Goal: Book appointment/travel/reservation

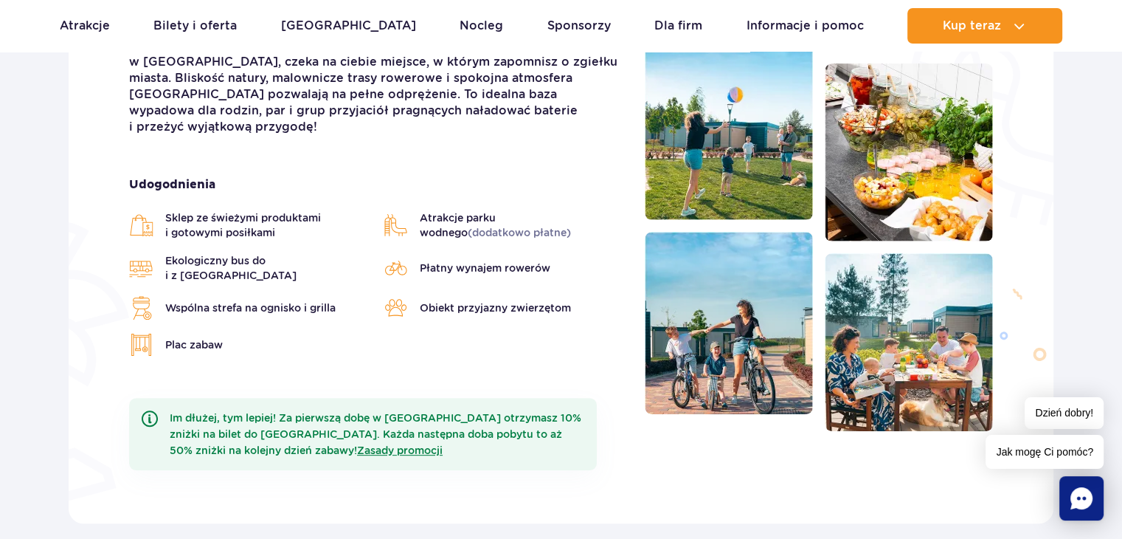
scroll to position [444, 0]
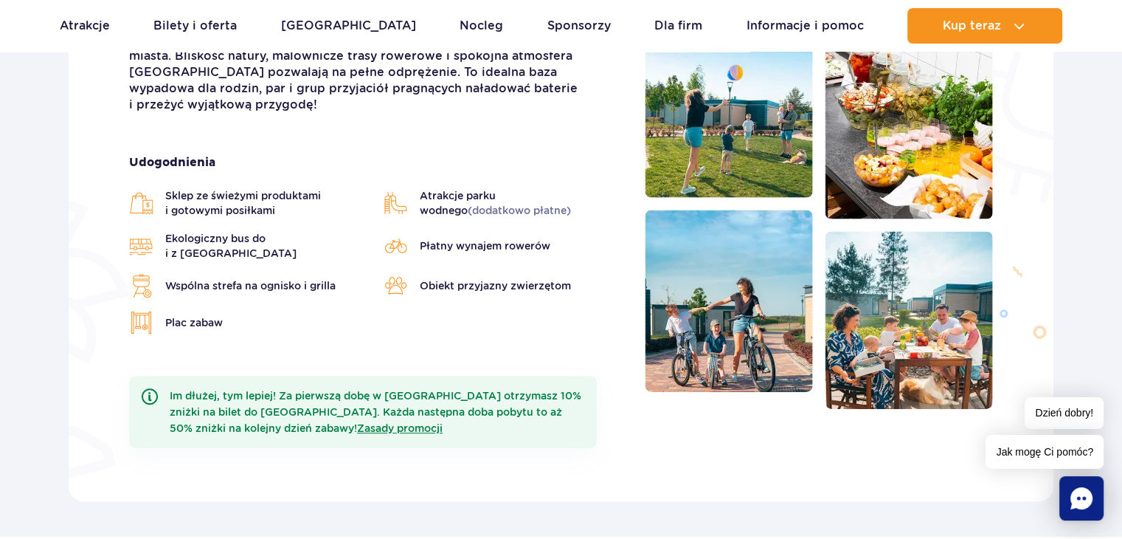
drag, startPoint x: 1127, startPoint y: 24, endPoint x: 1123, endPoint y: 60, distance: 37.1
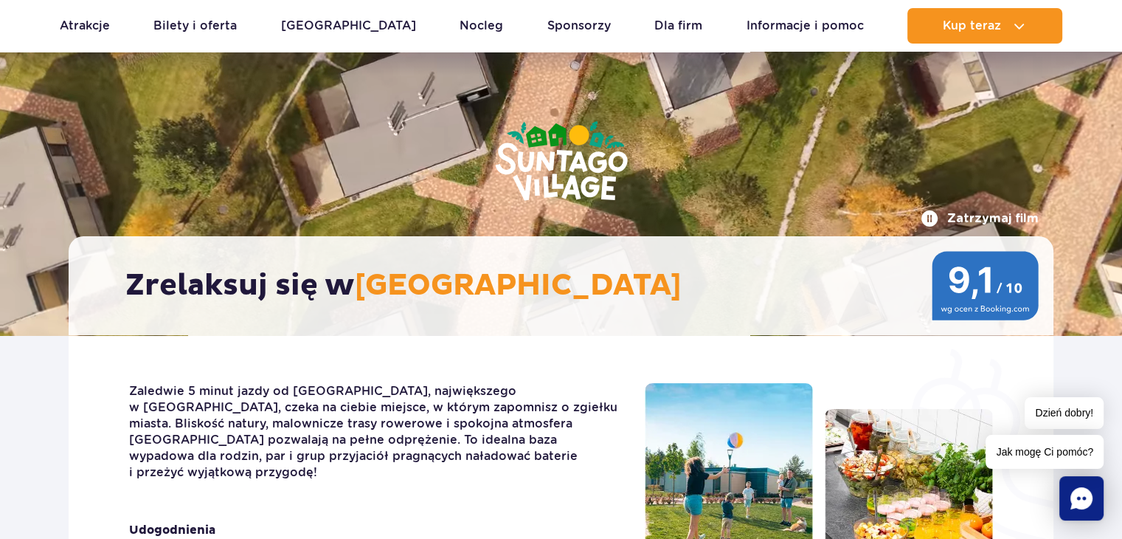
scroll to position [0, 0]
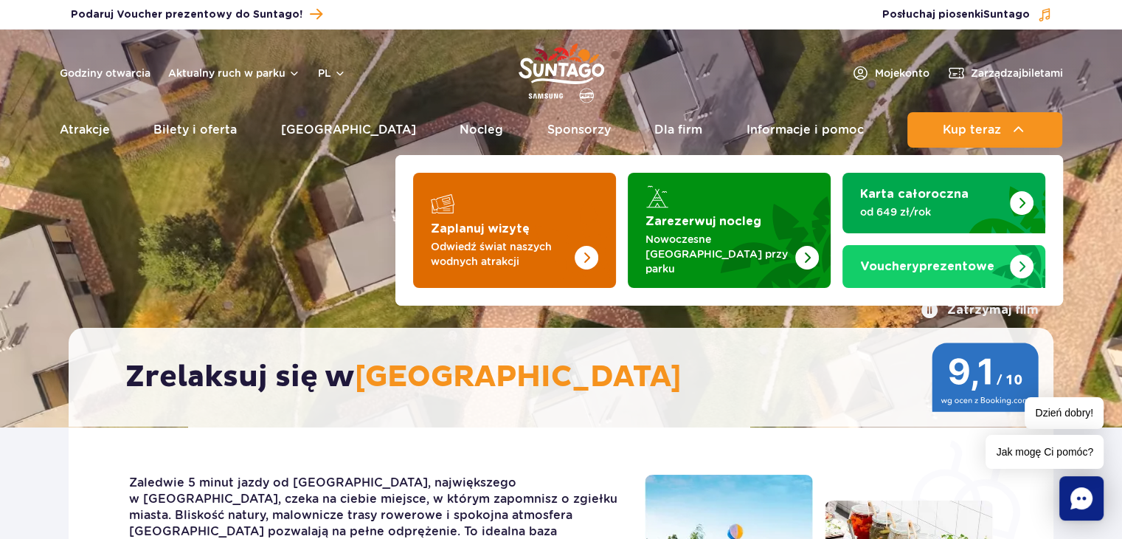
click at [496, 205] on div "Zaplanuj wizytę" at bounding box center [514, 204] width 167 height 24
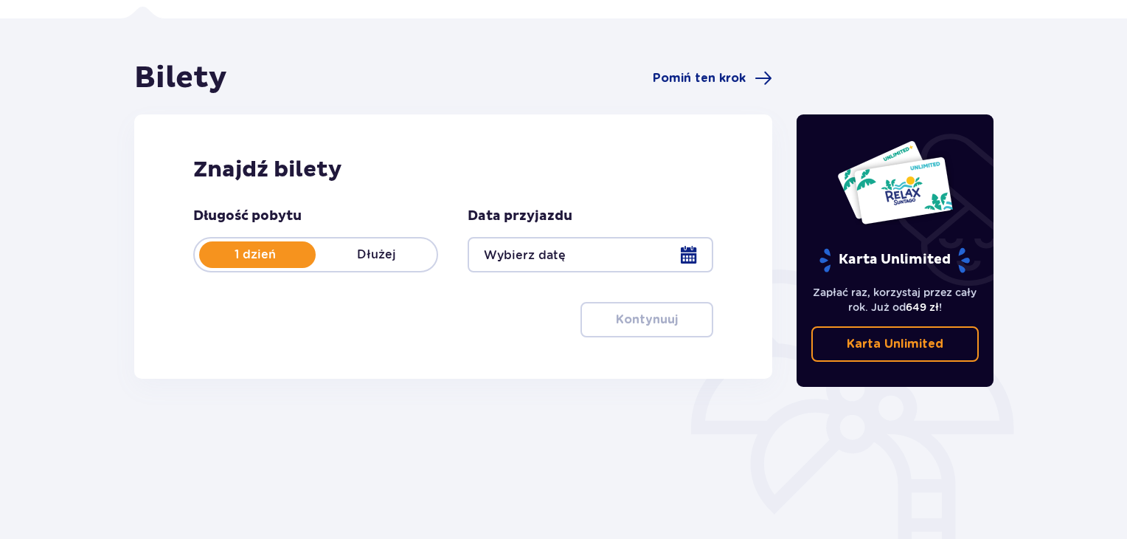
scroll to position [96, 0]
click at [385, 242] on div "1 dzień Dłużej" at bounding box center [315, 255] width 245 height 35
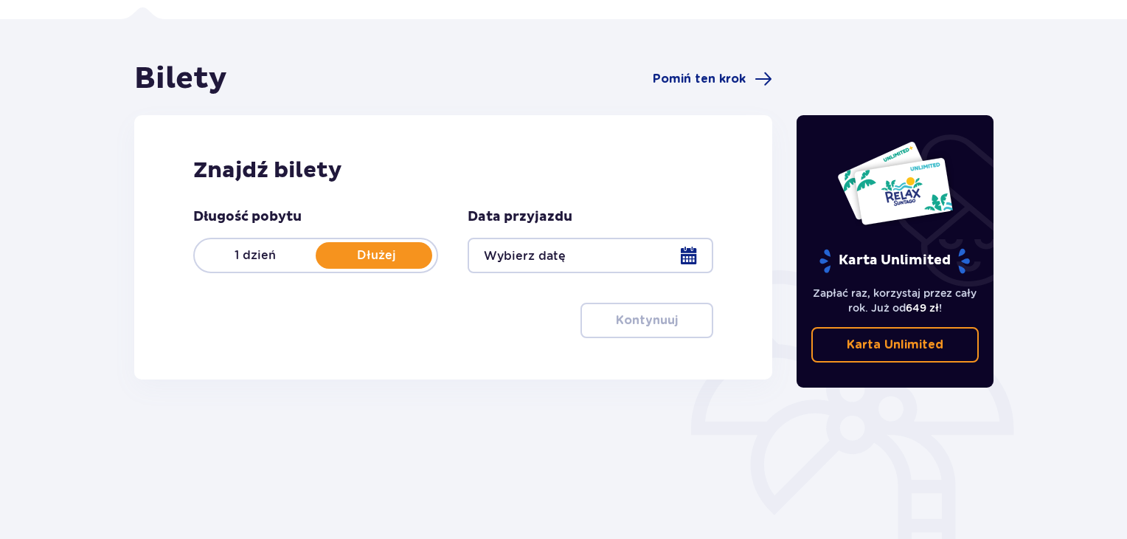
click at [699, 253] on div at bounding box center [590, 255] width 245 height 35
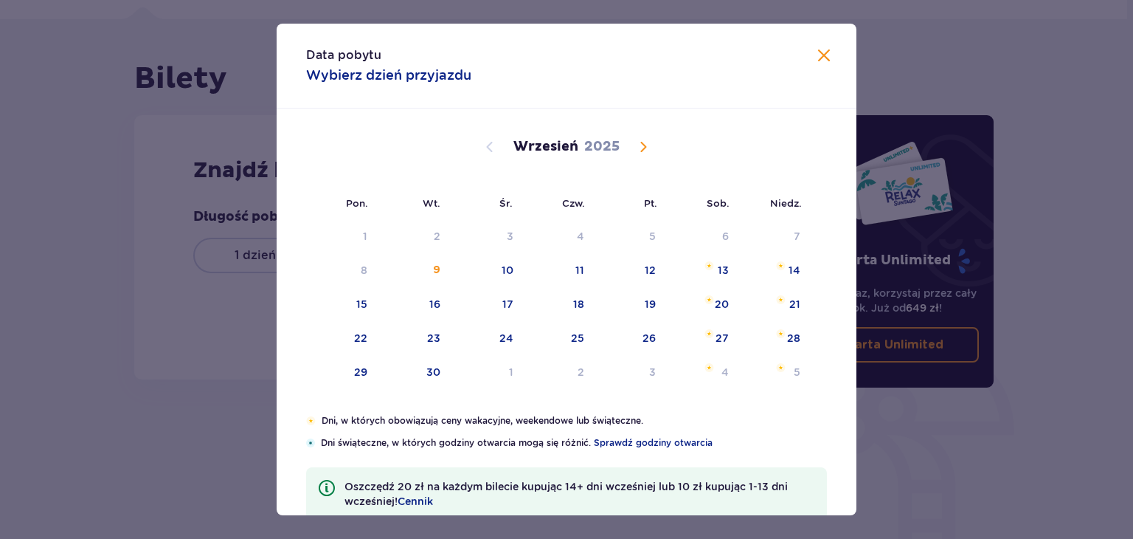
drag, startPoint x: 632, startPoint y: 151, endPoint x: 646, endPoint y: 143, distance: 16.8
click at [646, 143] on div "Sierpień 2025 28 29 30 31 1 2 3 4 5 6 7 8 9 10 11 12 13 14 15 16 17 18 19 20 21…" at bounding box center [567, 260] width 580 height 305
click at [646, 143] on span "Calendar" at bounding box center [643, 147] width 18 height 18
click at [494, 146] on span "Calendar" at bounding box center [490, 147] width 18 height 18
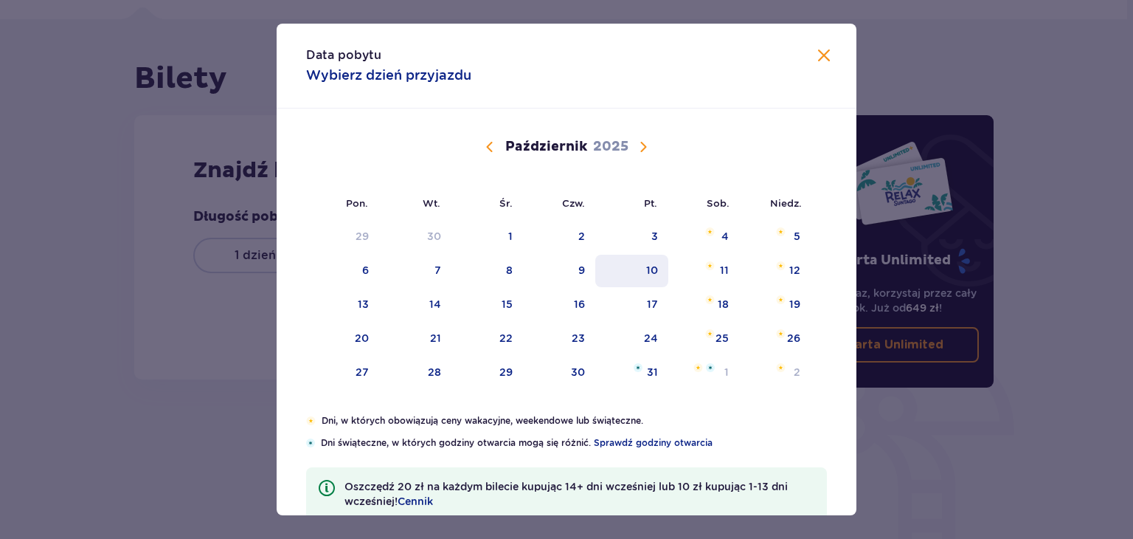
click at [648, 281] on div "10" at bounding box center [631, 271] width 73 height 32
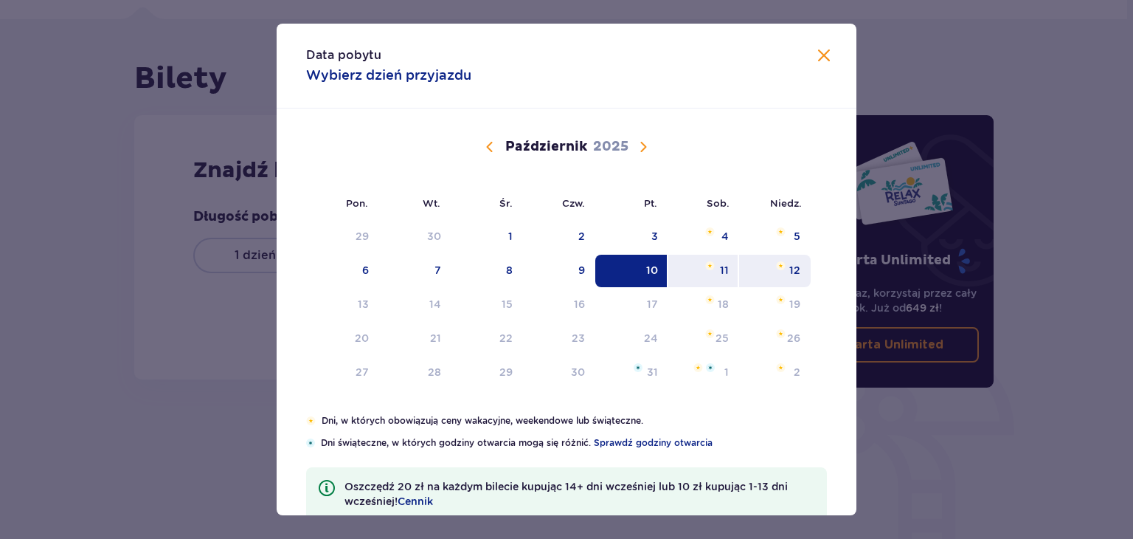
click at [795, 266] on div "12" at bounding box center [794, 270] width 11 height 15
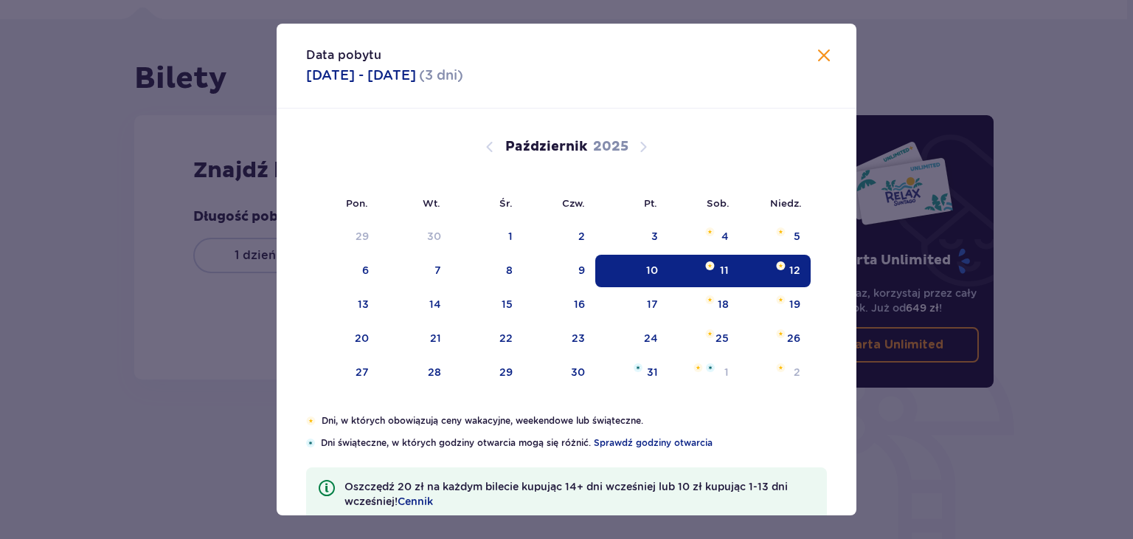
type input "10.10.25 - 12.10.25"
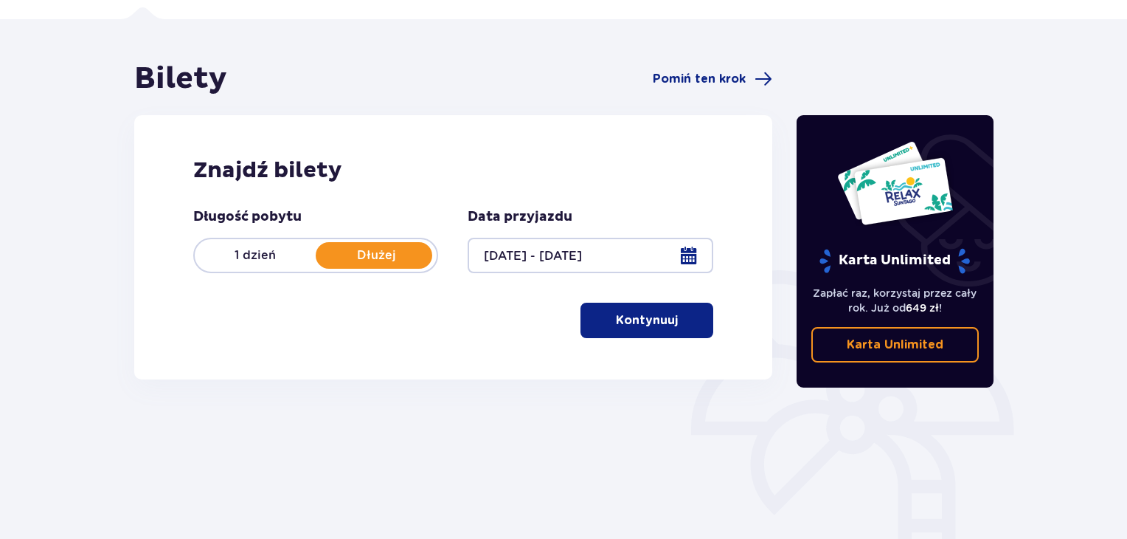
click at [599, 315] on button "Kontynuuj" at bounding box center [647, 319] width 133 height 35
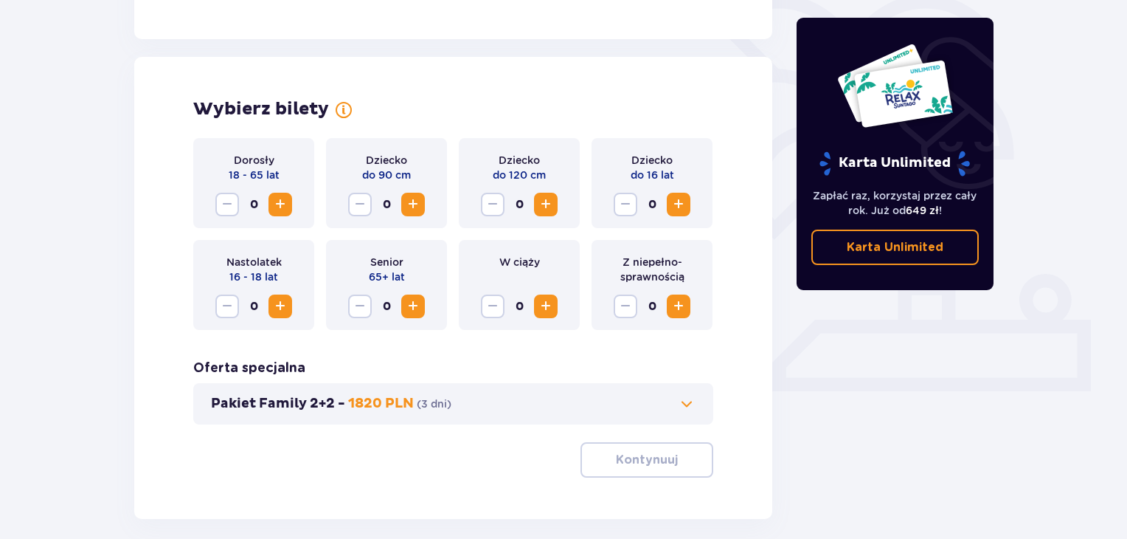
scroll to position [410, 0]
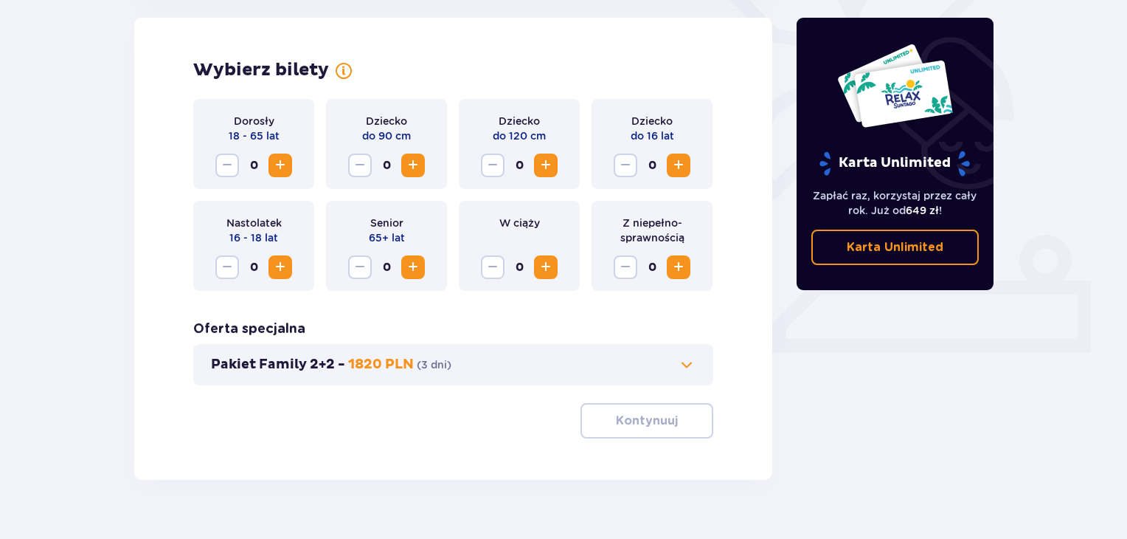
click at [278, 169] on span "Increase" at bounding box center [280, 165] width 18 height 18
click at [417, 166] on span "Increase" at bounding box center [413, 165] width 18 height 18
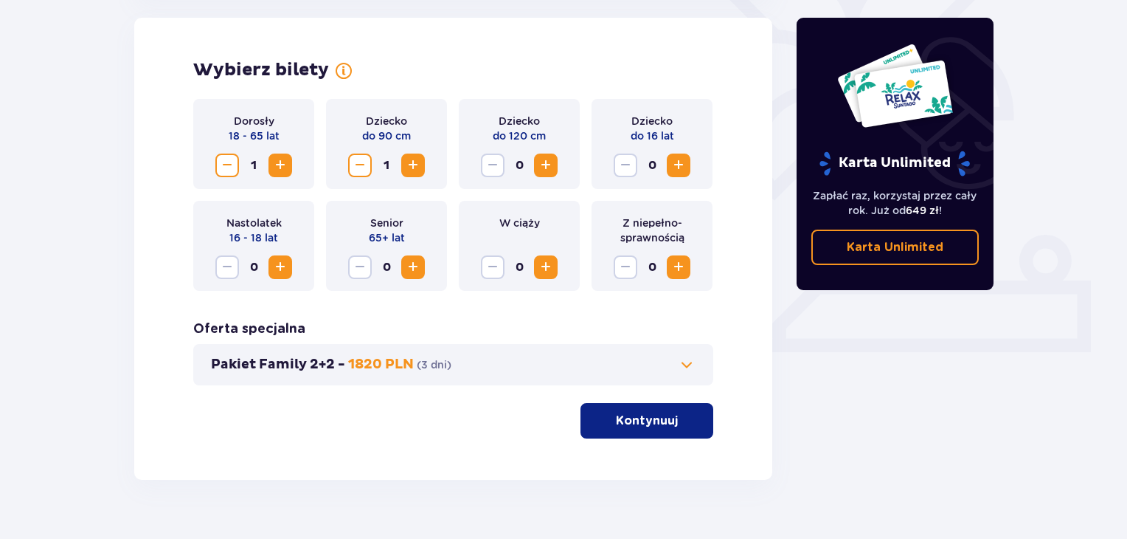
click at [534, 162] on button "Increase" at bounding box center [546, 165] width 24 height 24
click at [283, 170] on span "Increase" at bounding box center [280, 165] width 18 height 18
click at [626, 417] on p "Kontynuuj" at bounding box center [647, 420] width 62 height 16
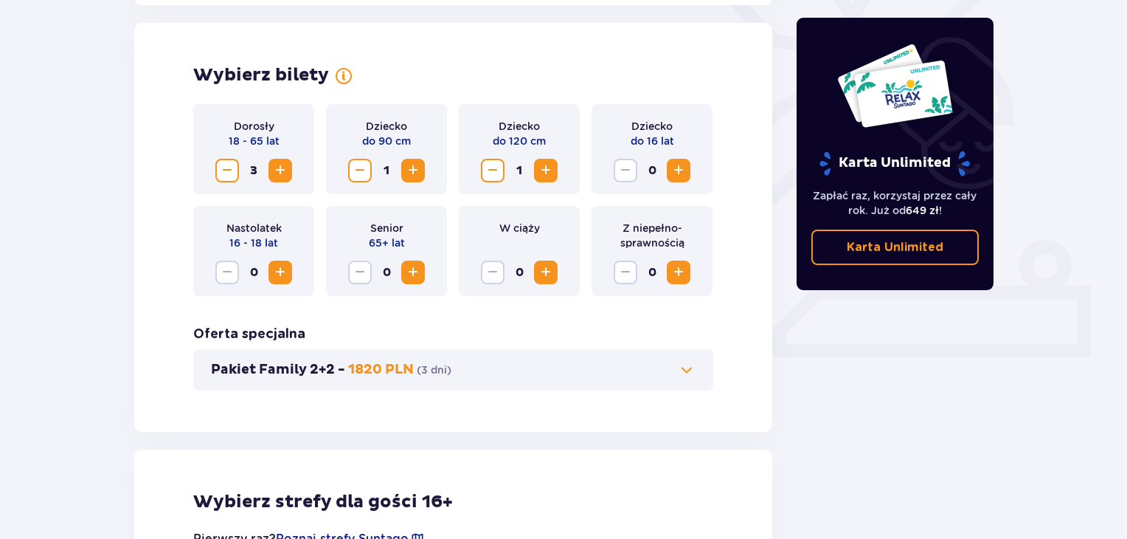
scroll to position [407, 0]
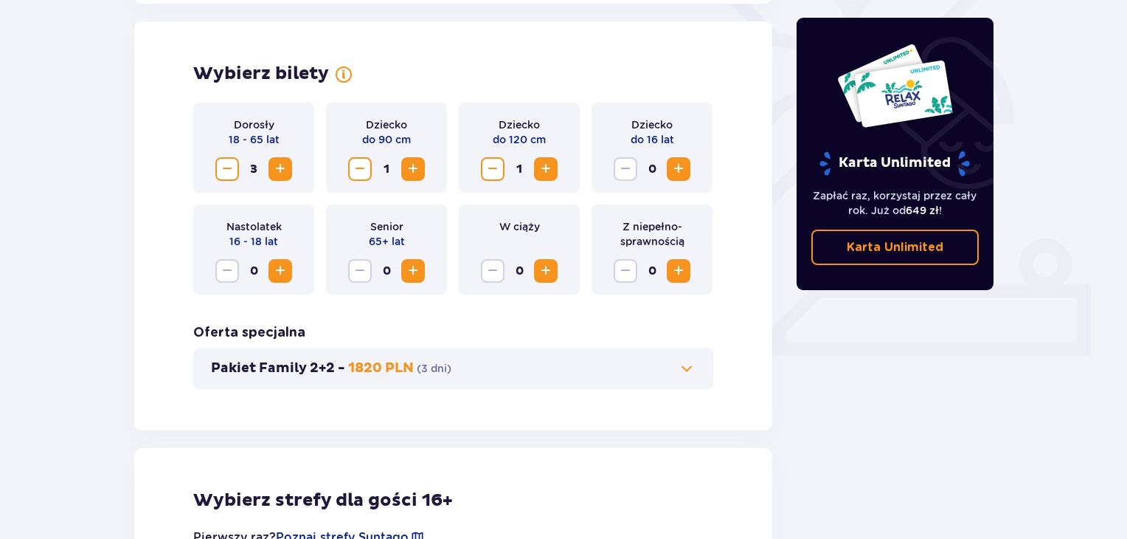
click at [683, 376] on span at bounding box center [687, 368] width 18 height 18
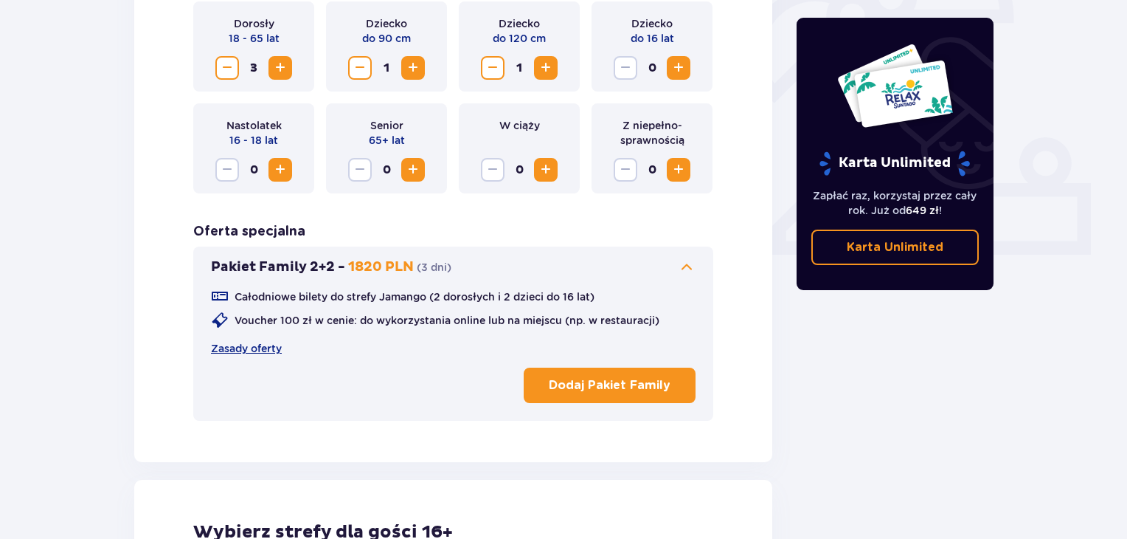
scroll to position [517, 0]
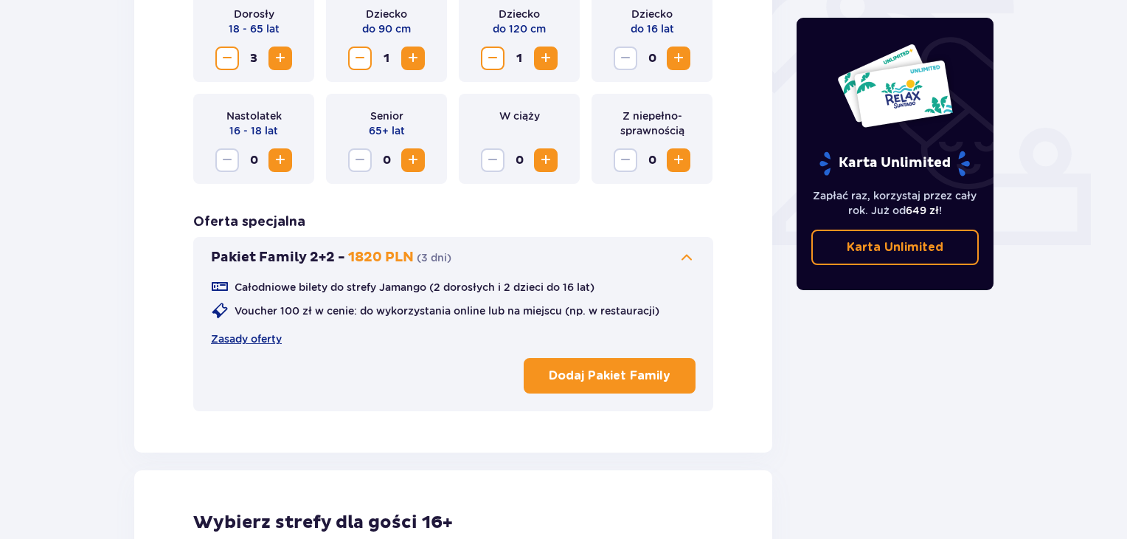
drag, startPoint x: 1127, startPoint y: 246, endPoint x: 1124, endPoint y: 257, distance: 11.3
click at [1124, 257] on div "Bilety Pomiń ten krok Znajdź bilety Długość pobytu 1 dzień Dłużej Data przyjazd…" at bounding box center [563, 379] width 1127 height 1563
drag, startPoint x: 1124, startPoint y: 257, endPoint x: 1124, endPoint y: 269, distance: 11.1
click at [1124, 269] on div "Bilety Pomiń ten krok Znajdź bilety Długość pobytu 1 dzień Dłużej Data przyjazd…" at bounding box center [563, 379] width 1127 height 1563
drag, startPoint x: 1124, startPoint y: 269, endPoint x: 1120, endPoint y: 280, distance: 11.9
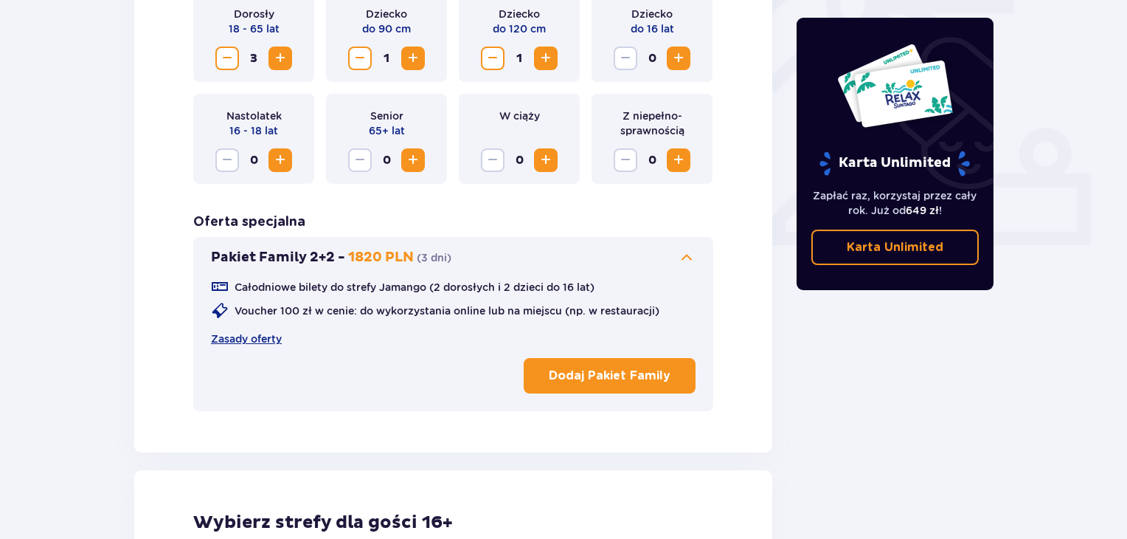
click at [1120, 280] on div "Bilety Pomiń ten krok Znajdź bilety Długość pobytu 1 dzień Dłużej Data przyjazd…" at bounding box center [563, 379] width 1127 height 1563
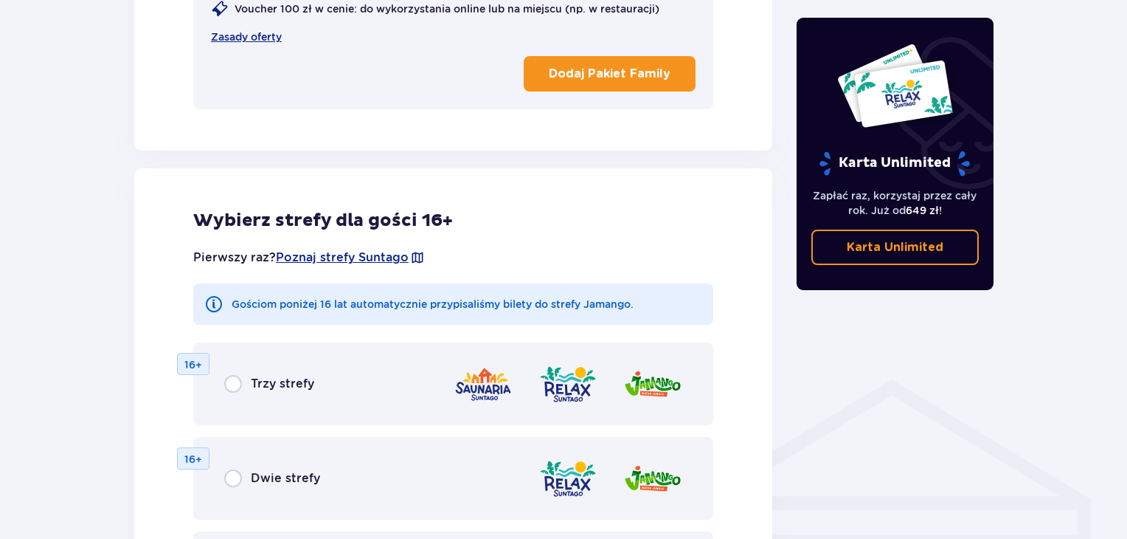
scroll to position [837, 0]
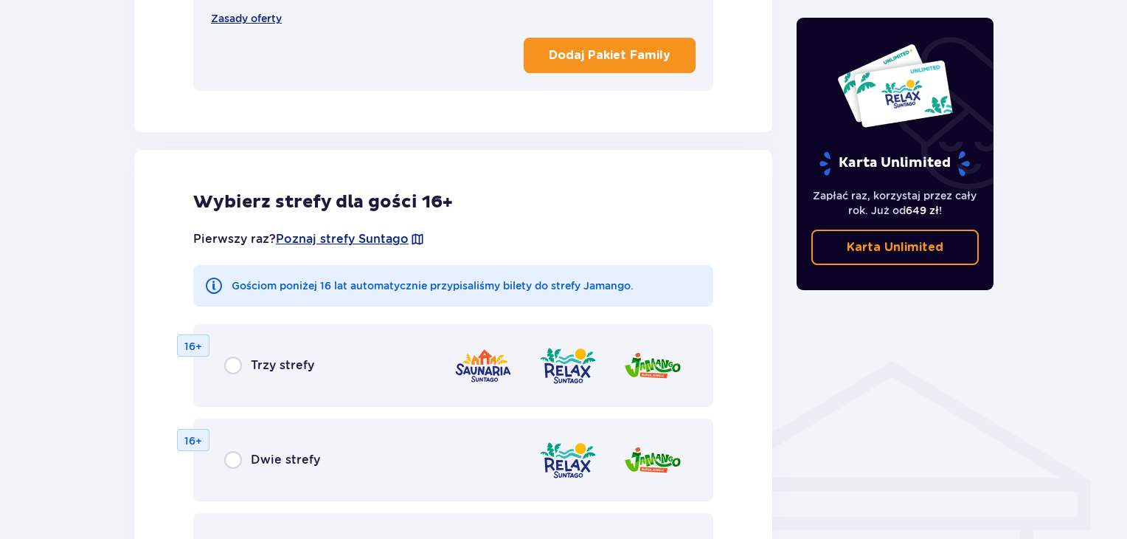
drag, startPoint x: 1124, startPoint y: 323, endPoint x: 1121, endPoint y: 367, distance: 43.6
click at [1121, 367] on div "Bilety Pomiń ten krok Znajdź bilety Długość pobytu 1 dzień Dłużej Data przyjazd…" at bounding box center [563, 59] width 1127 height 1563
drag, startPoint x: 1121, startPoint y: 367, endPoint x: 1121, endPoint y: 393, distance: 26.6
click at [1121, 393] on div "Bilety Pomiń ten krok Znajdź bilety Długość pobytu 1 dzień Dłużej Data przyjazd…" at bounding box center [563, 59] width 1127 height 1563
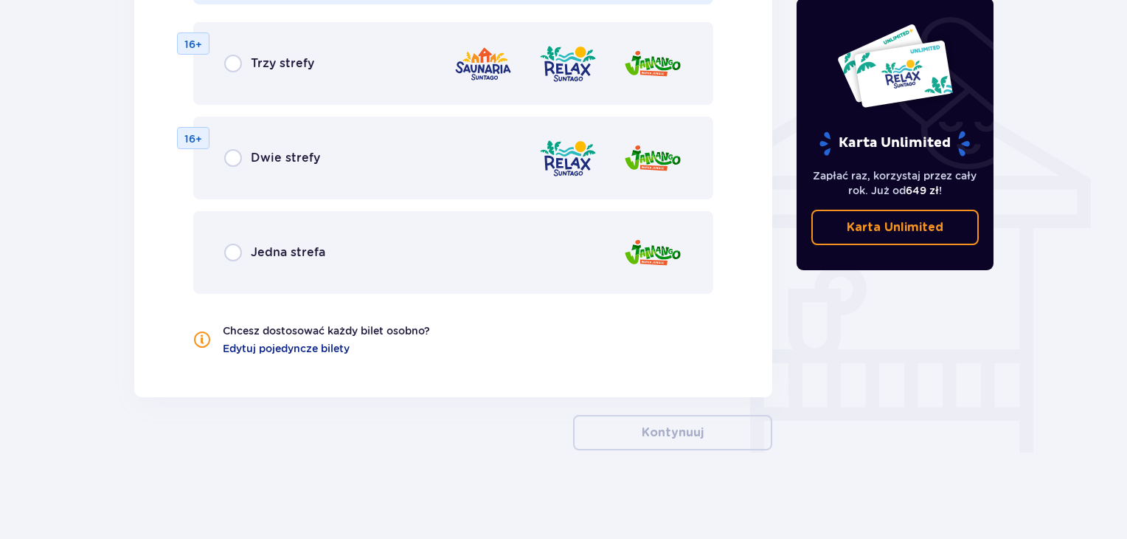
scroll to position [0, 0]
